Goal: Share content: Share content

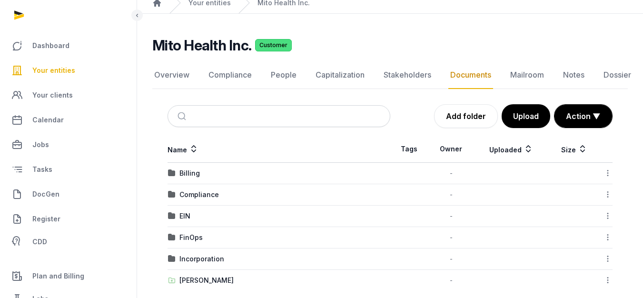
scroll to position [50, 0]
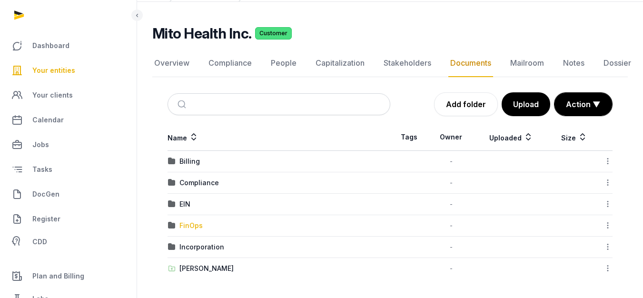
click at [191, 221] on div "FinOps" at bounding box center [190, 226] width 23 height 10
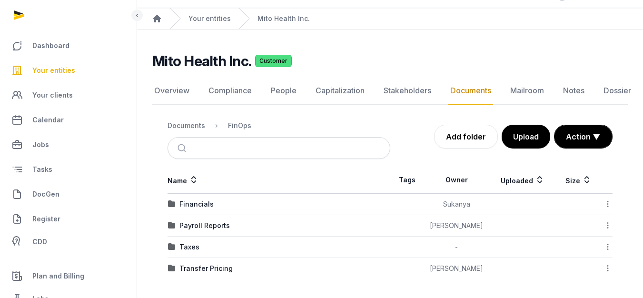
scroll to position [22, 0]
click at [206, 208] on div "Financials" at bounding box center [196, 204] width 34 height 10
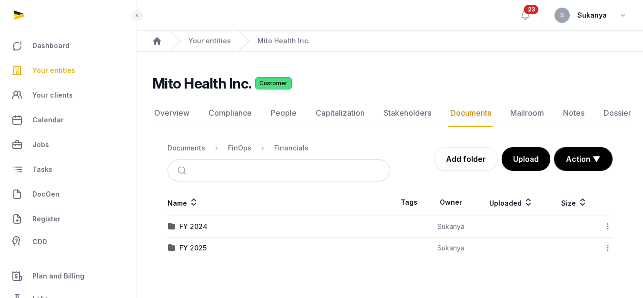
scroll to position [7, 0]
click at [211, 238] on td "FY 2025" at bounding box center [279, 248] width 223 height 21
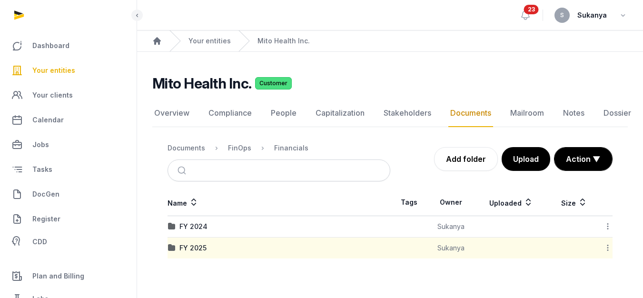
click at [209, 243] on div "FY 2025" at bounding box center [279, 248] width 222 height 10
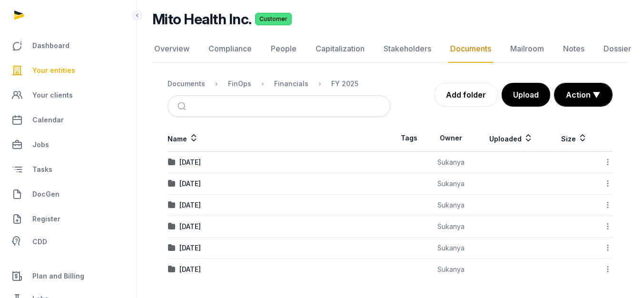
scroll to position [65, 0]
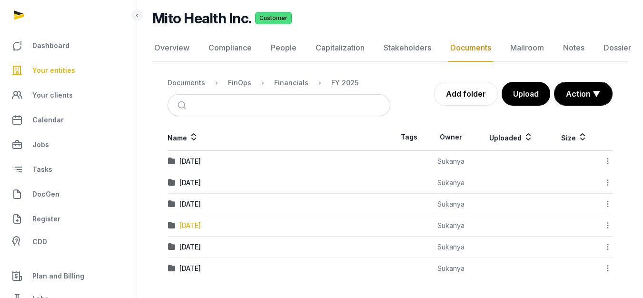
click at [201, 226] on div "[DATE]" at bounding box center [189, 226] width 21 height 10
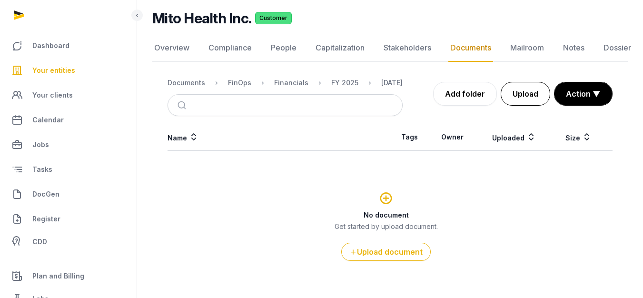
click at [518, 92] on button "Upload" at bounding box center [526, 94] width 50 height 24
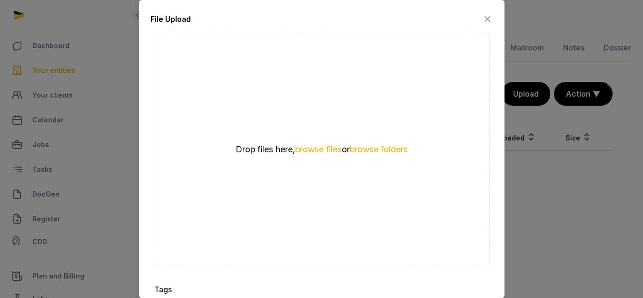
click at [331, 145] on button "browse files" at bounding box center [318, 149] width 47 height 9
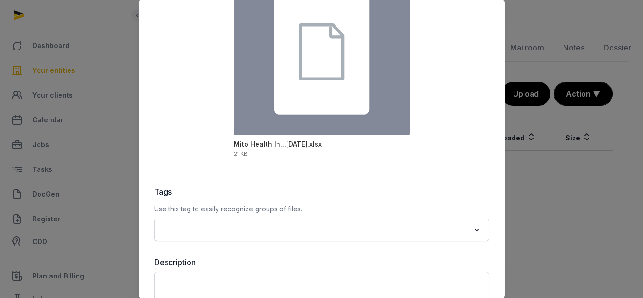
scroll to position [143, 0]
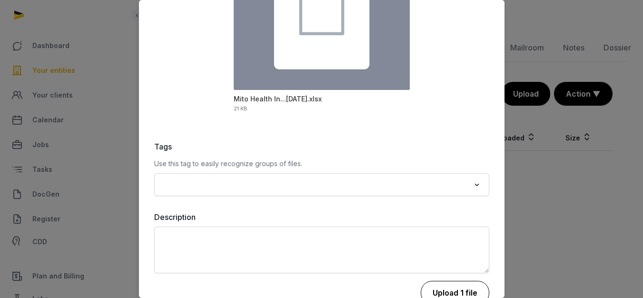
click at [435, 282] on button "Upload 1 file" at bounding box center [455, 293] width 69 height 24
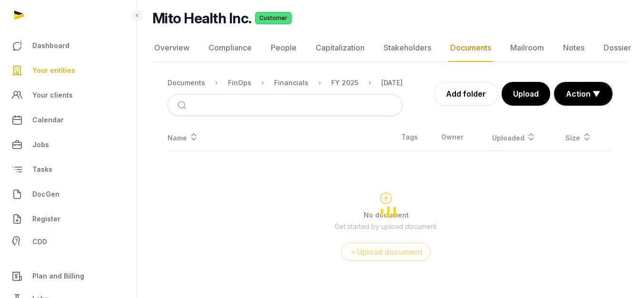
scroll to position [7, 0]
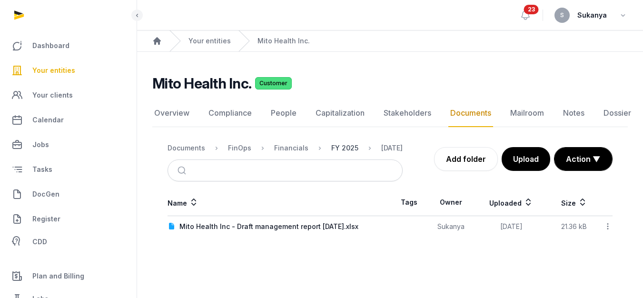
click at [348, 143] on div "FY 2025" at bounding box center [344, 148] width 27 height 10
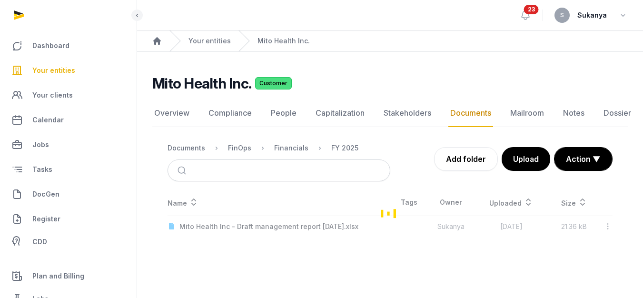
scroll to position [65, 0]
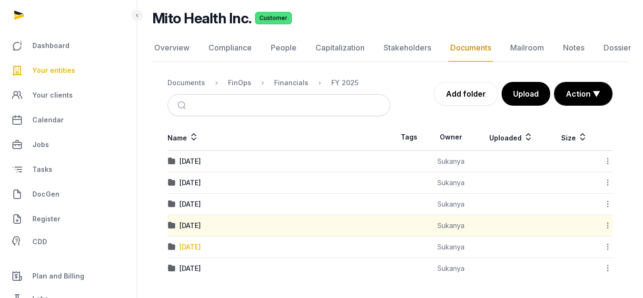
click at [201, 247] on div "[DATE]" at bounding box center [189, 247] width 21 height 10
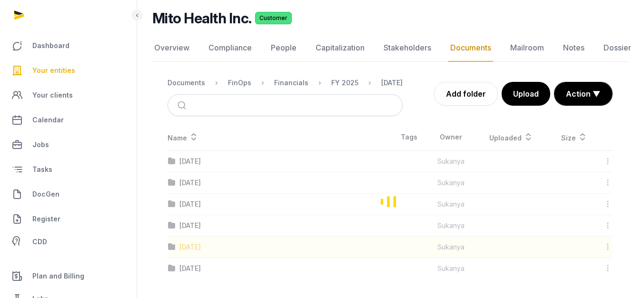
click at [206, 247] on div "Loading" at bounding box center [390, 201] width 476 height 155
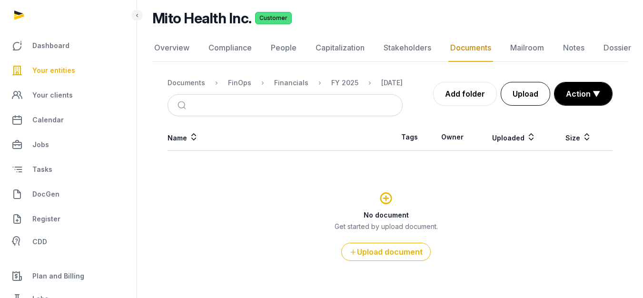
click at [522, 102] on button "Upload" at bounding box center [526, 94] width 50 height 24
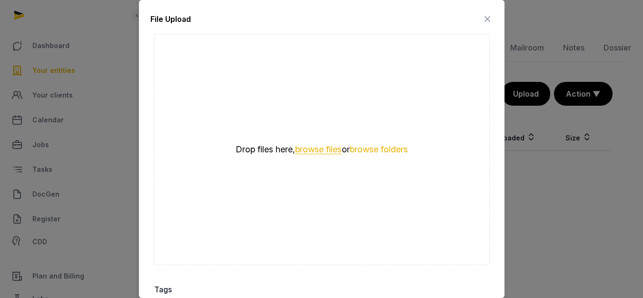
click at [303, 149] on button "browse files" at bounding box center [318, 149] width 47 height 9
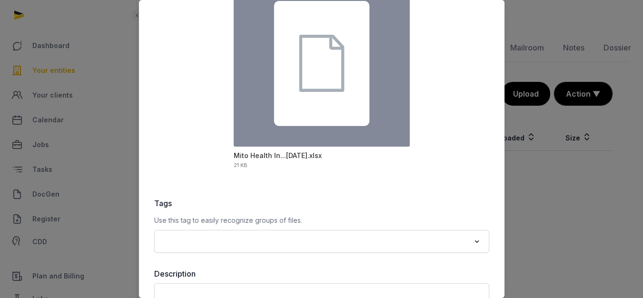
scroll to position [143, 0]
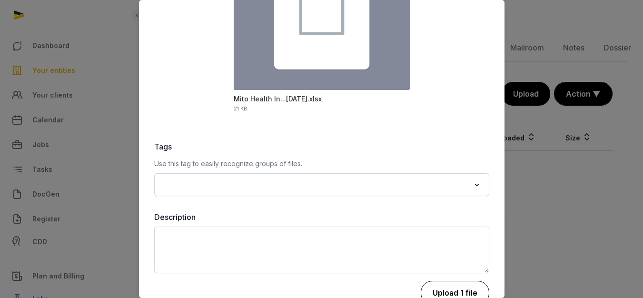
click at [443, 282] on button "Upload 1 file" at bounding box center [455, 293] width 69 height 24
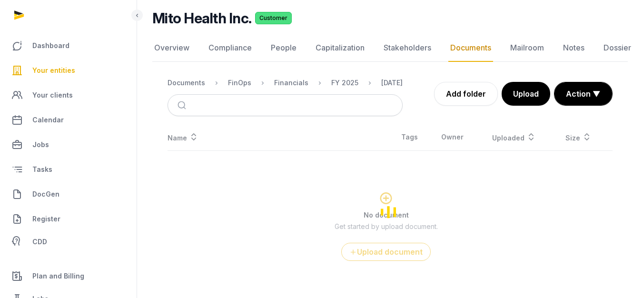
scroll to position [7, 0]
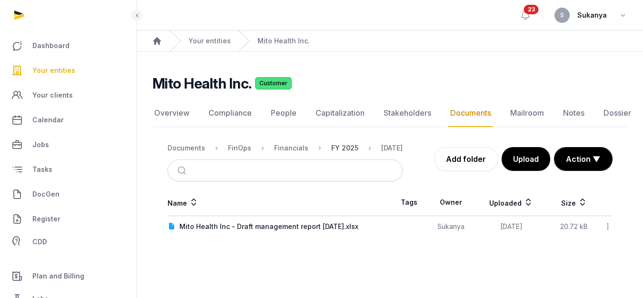
click at [331, 143] on div "FY 2025" at bounding box center [344, 148] width 27 height 10
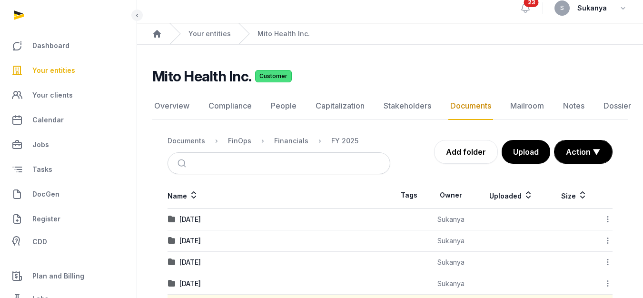
scroll to position [65, 0]
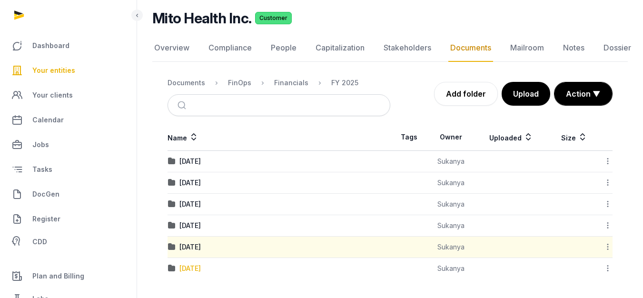
click at [201, 267] on div "[DATE]" at bounding box center [189, 269] width 21 height 10
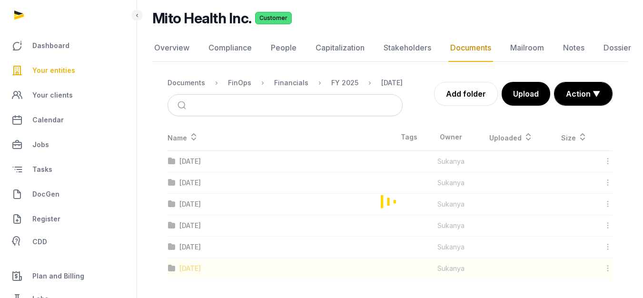
click at [206, 267] on div "Loading" at bounding box center [390, 201] width 476 height 155
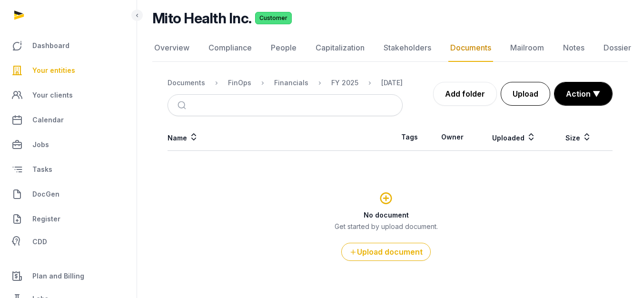
click at [515, 104] on button "Upload" at bounding box center [526, 94] width 50 height 24
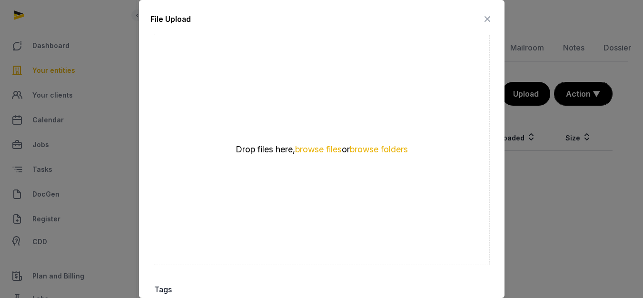
click at [325, 149] on button "browse files" at bounding box center [318, 149] width 47 height 9
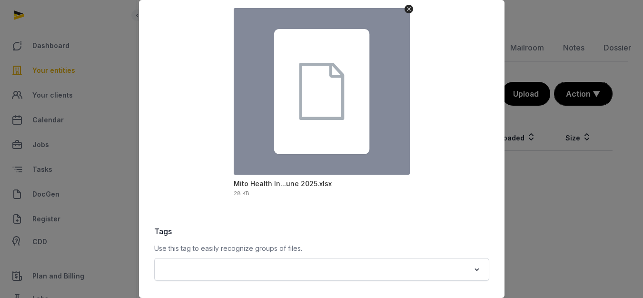
scroll to position [95, 0]
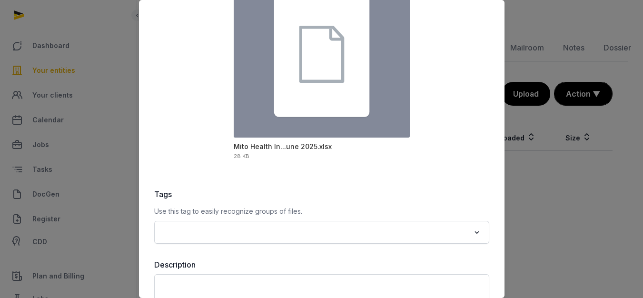
click at [533, 195] on div at bounding box center [321, 149] width 643 height 298
click at [524, 98] on div at bounding box center [321, 149] width 643 height 298
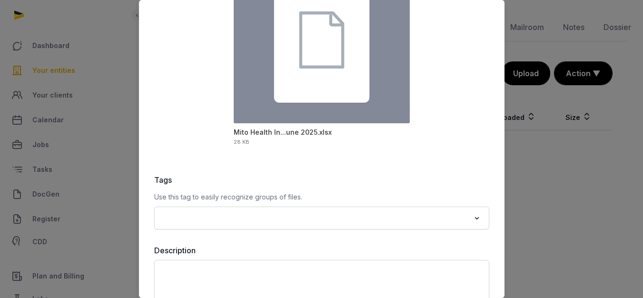
scroll to position [160, 0]
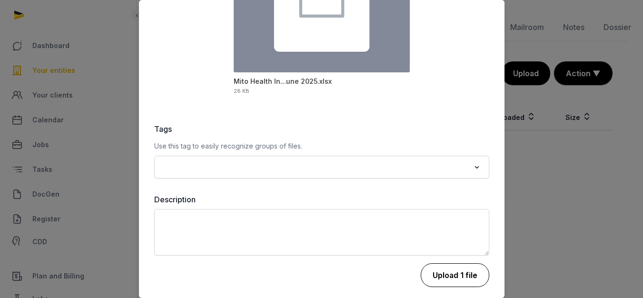
click at [452, 273] on button "Upload 1 file" at bounding box center [455, 275] width 69 height 24
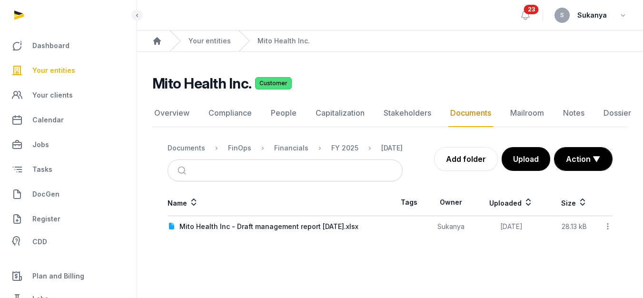
scroll to position [7, 0]
click at [321, 142] on div "FY 2025" at bounding box center [337, 147] width 42 height 11
click at [325, 142] on div "FY 2025" at bounding box center [337, 147] width 42 height 11
click at [331, 144] on div "FY 2025" at bounding box center [344, 148] width 27 height 10
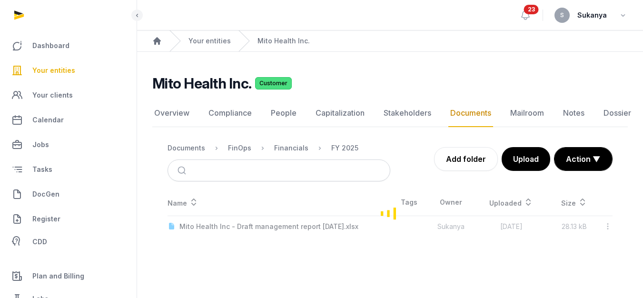
scroll to position [65, 0]
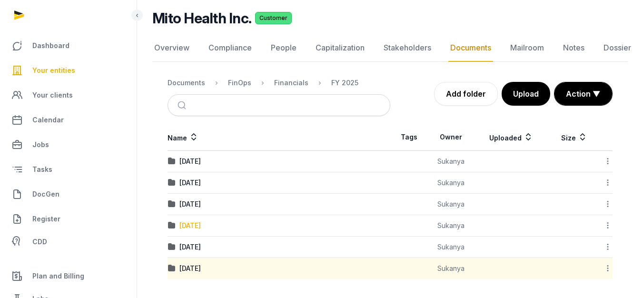
click at [201, 225] on div "[DATE]" at bounding box center [189, 226] width 21 height 10
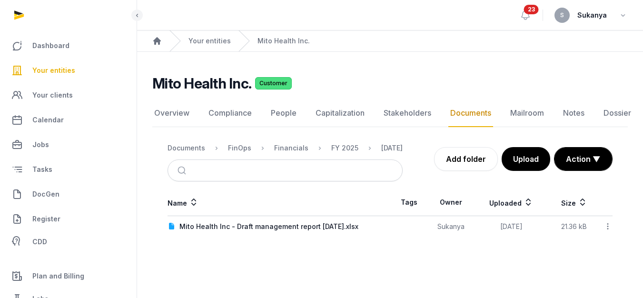
scroll to position [7, 0]
click at [347, 145] on div "FY 2025" at bounding box center [344, 148] width 27 height 10
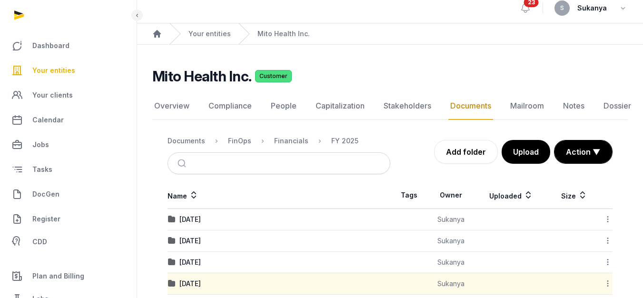
scroll to position [65, 0]
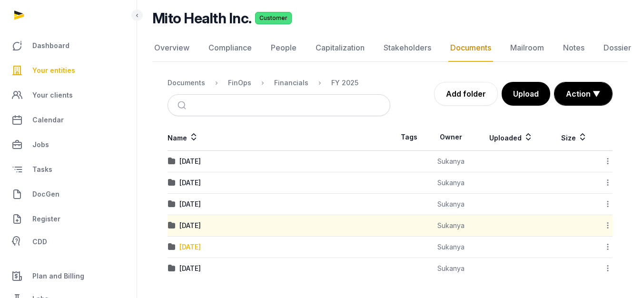
click at [201, 250] on div "[DATE]" at bounding box center [189, 247] width 21 height 10
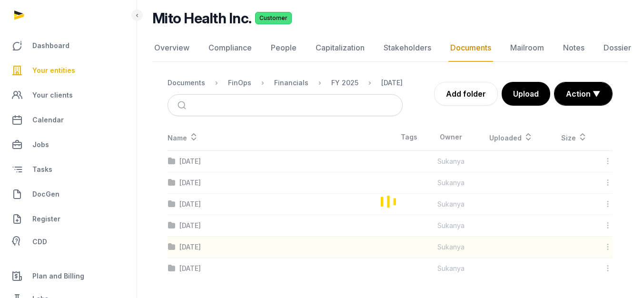
scroll to position [7, 0]
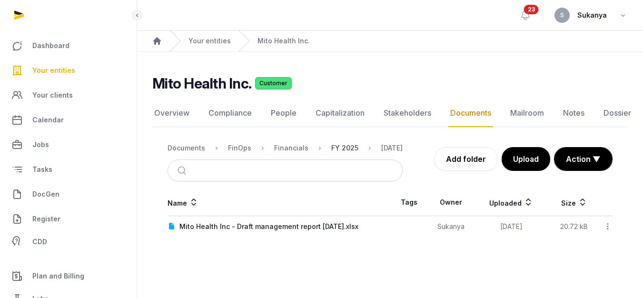
click at [350, 143] on div "FY 2025" at bounding box center [344, 148] width 27 height 10
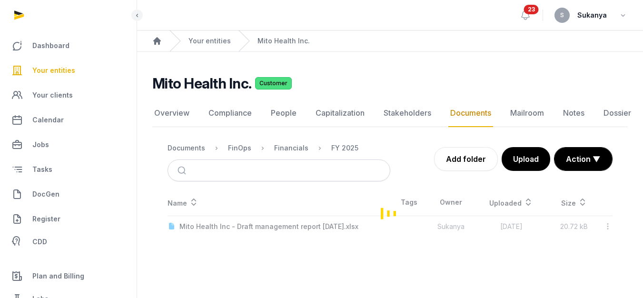
scroll to position [65, 0]
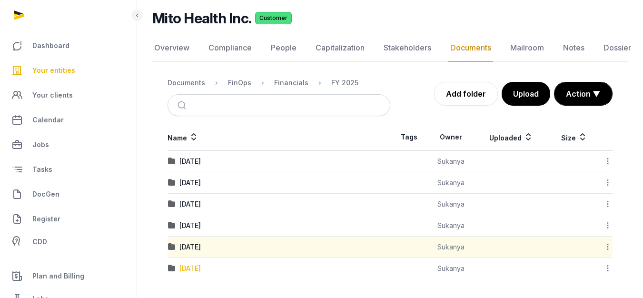
click at [201, 265] on div "[DATE]" at bounding box center [189, 269] width 21 height 10
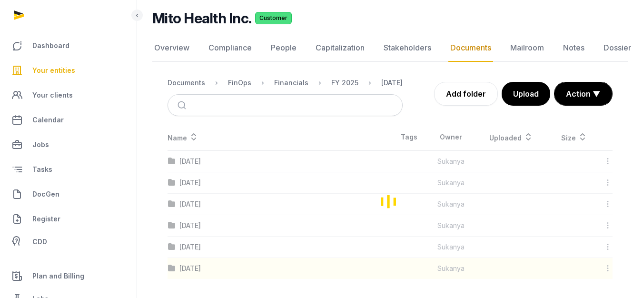
scroll to position [7, 0]
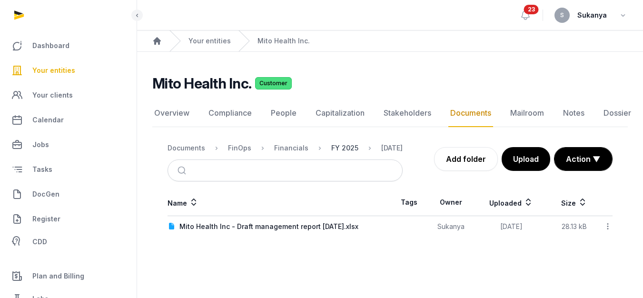
click at [344, 144] on div "FY 2025" at bounding box center [344, 148] width 27 height 10
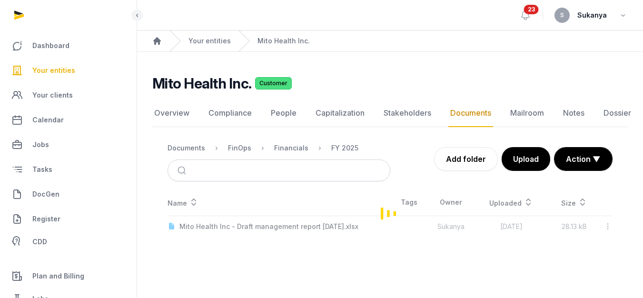
scroll to position [65, 0]
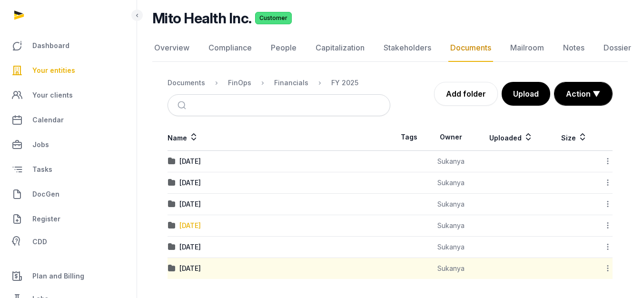
click at [201, 226] on div "[DATE]" at bounding box center [189, 226] width 21 height 10
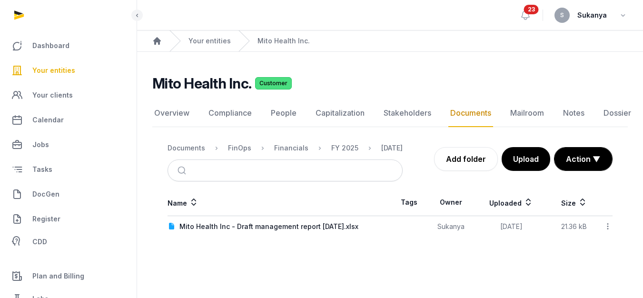
scroll to position [7, 0]
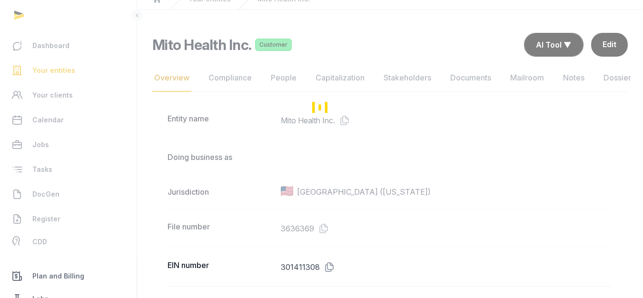
scroll to position [48, 0]
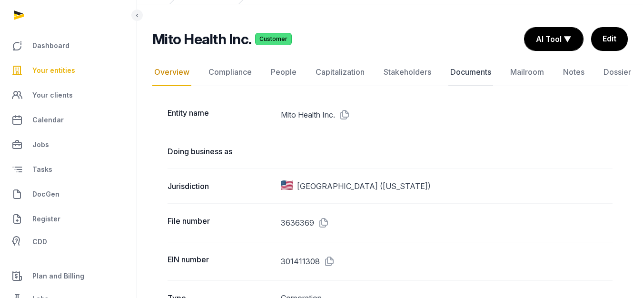
click at [456, 68] on link "Documents" at bounding box center [470, 73] width 45 height 28
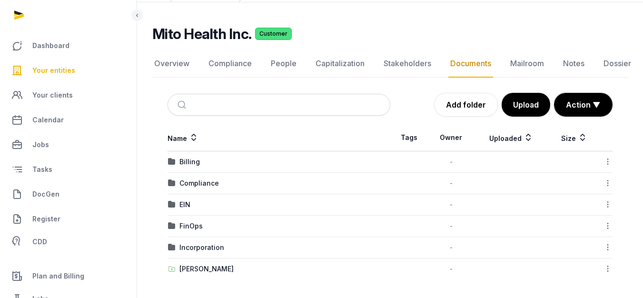
scroll to position [50, 0]
click at [189, 229] on div "FinOps" at bounding box center [190, 226] width 23 height 10
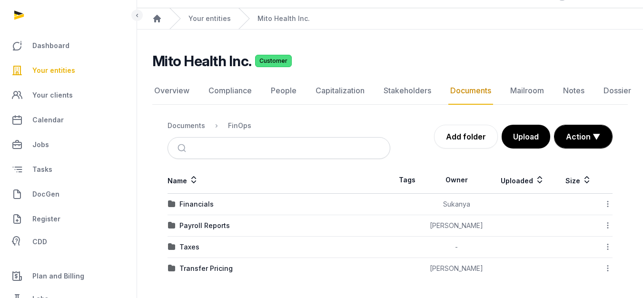
scroll to position [22, 0]
click at [192, 198] on td "Financials" at bounding box center [279, 204] width 223 height 21
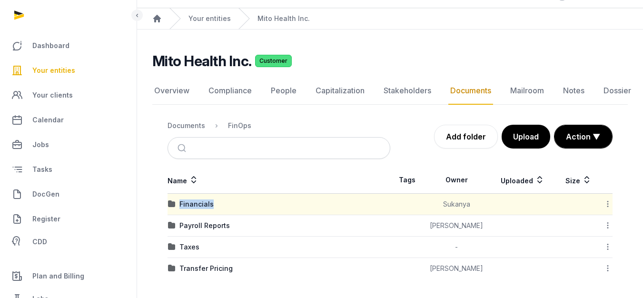
click at [192, 198] on td "Financials" at bounding box center [279, 204] width 223 height 21
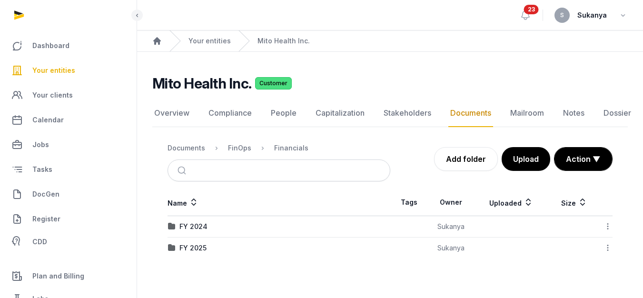
scroll to position [7, 0]
click at [196, 243] on div "FY 2025" at bounding box center [192, 248] width 27 height 10
click at [0, 0] on div "Loading" at bounding box center [0, 0] width 0 height 0
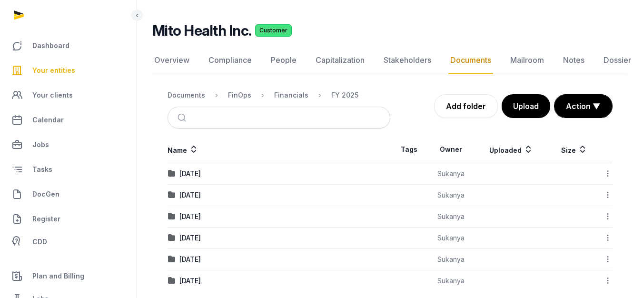
scroll to position [65, 0]
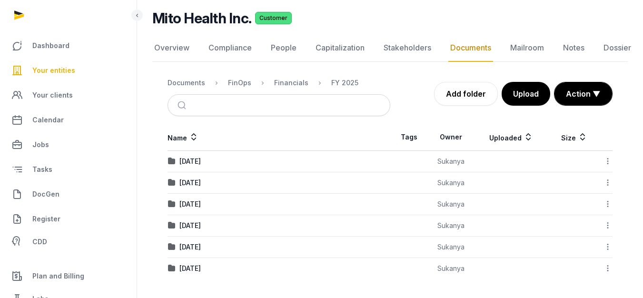
click at [607, 225] on icon at bounding box center [608, 225] width 9 height 10
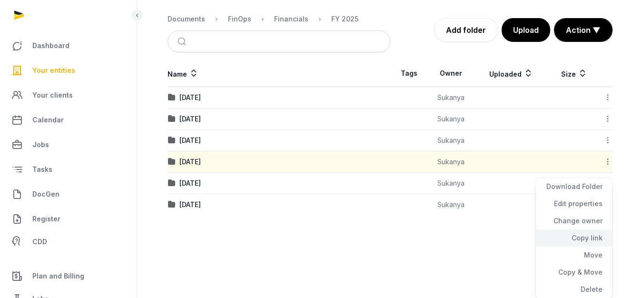
click at [576, 247] on div "Copy link" at bounding box center [574, 255] width 76 height 17
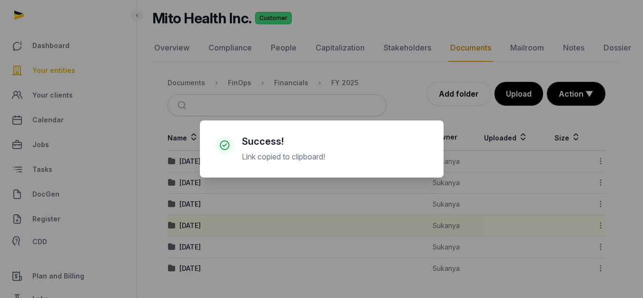
scroll to position [58, 0]
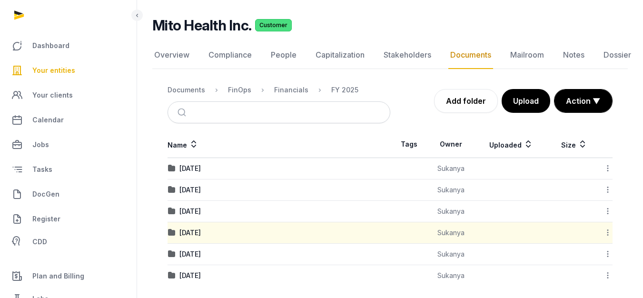
click at [608, 274] on icon at bounding box center [608, 275] width 9 height 10
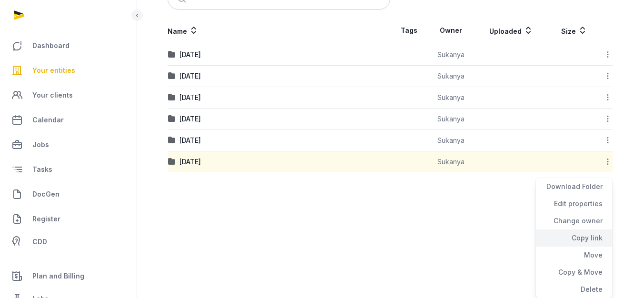
click at [553, 247] on div "Copy link" at bounding box center [574, 255] width 76 height 17
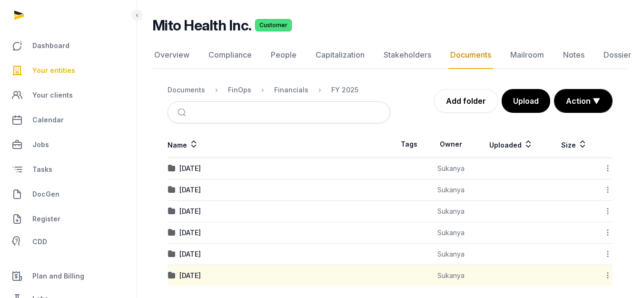
click at [608, 253] on icon at bounding box center [608, 254] width 9 height 10
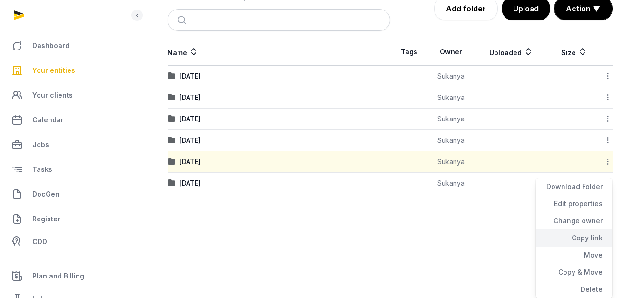
click at [587, 247] on div "Copy link" at bounding box center [574, 255] width 76 height 17
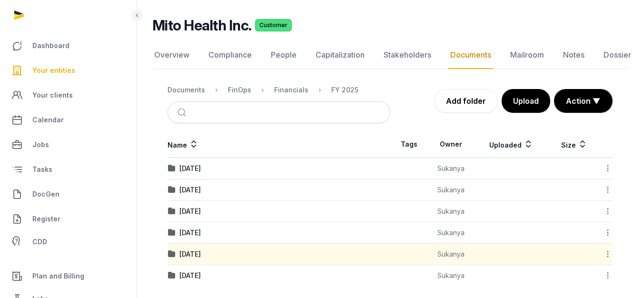
scroll to position [65, 0]
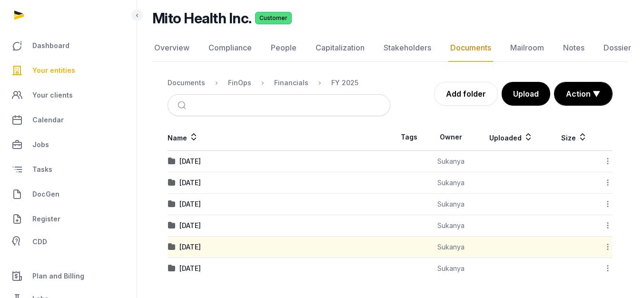
click at [608, 269] on icon at bounding box center [608, 268] width 9 height 10
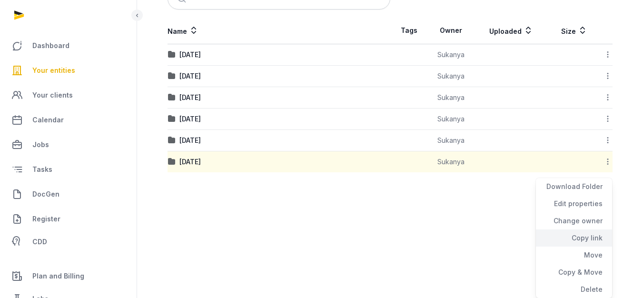
click at [580, 247] on div "Copy link" at bounding box center [574, 255] width 76 height 17
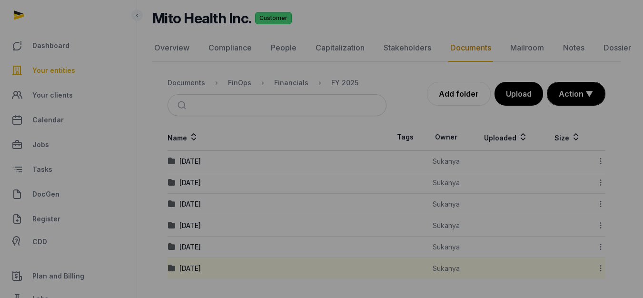
scroll to position [58, 0]
